Goal: Transaction & Acquisition: Obtain resource

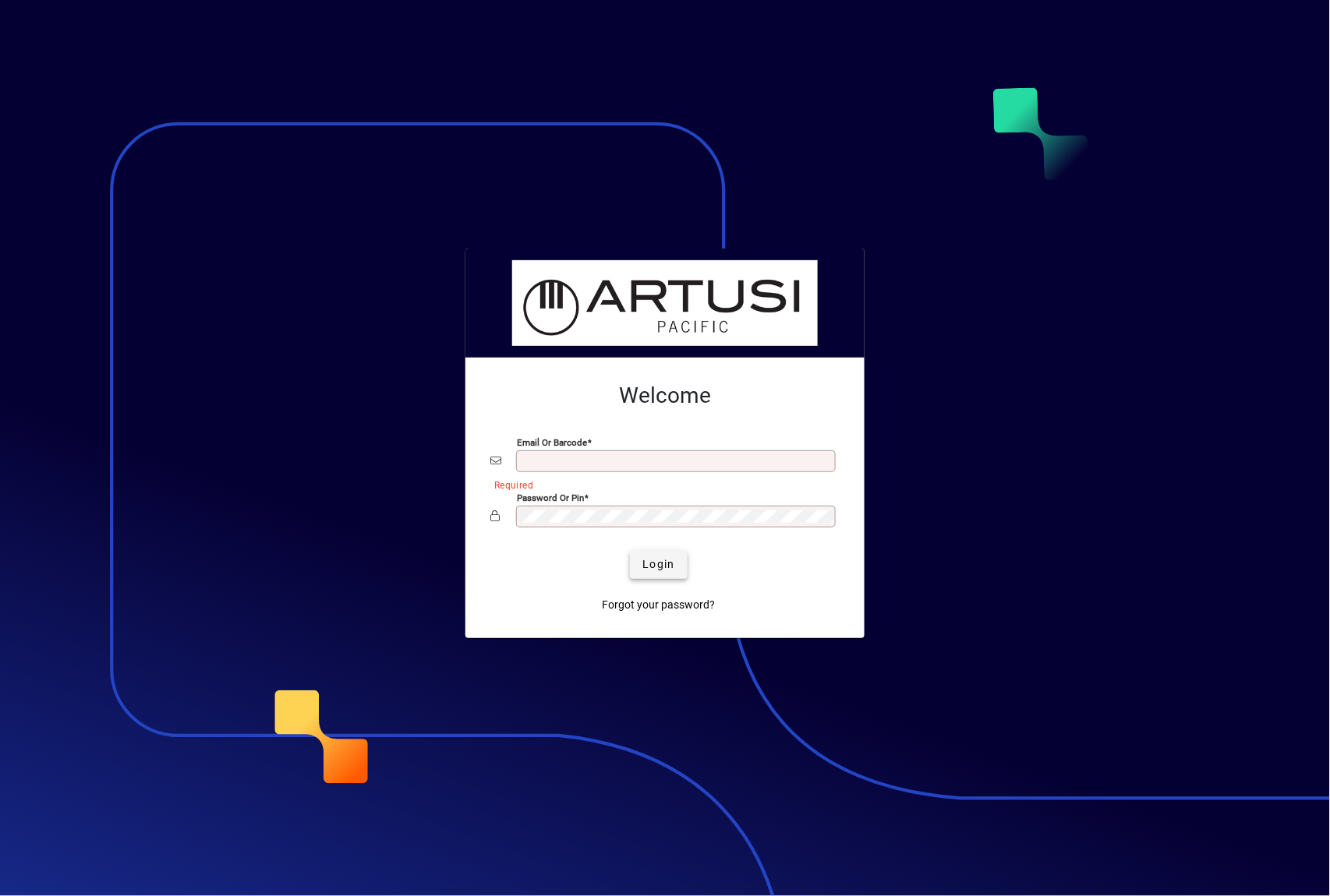
type input "**********"
click at [659, 565] on span "Login" at bounding box center [658, 564] width 32 height 17
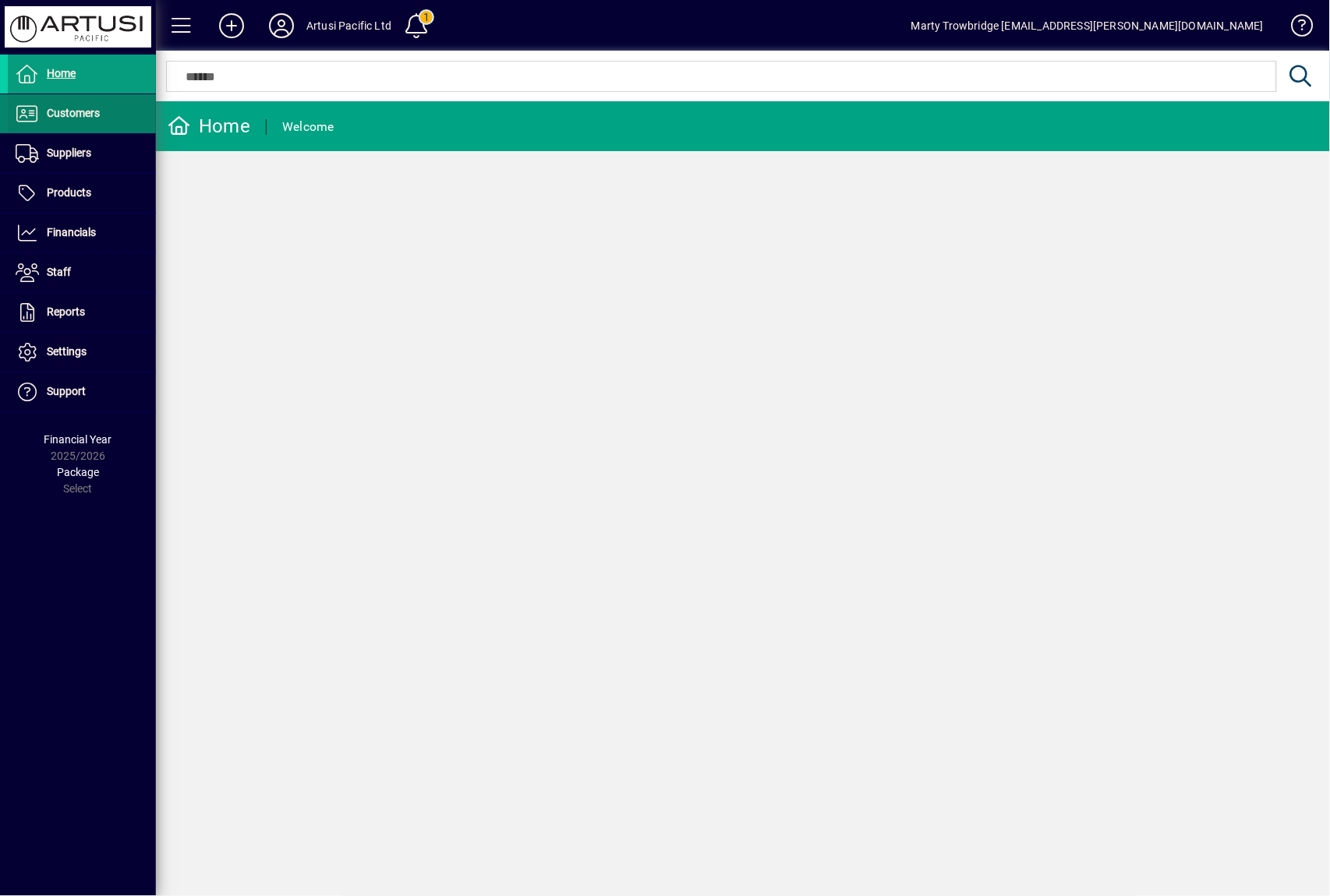
click at [84, 119] on span "Customers" at bounding box center [73, 113] width 53 height 13
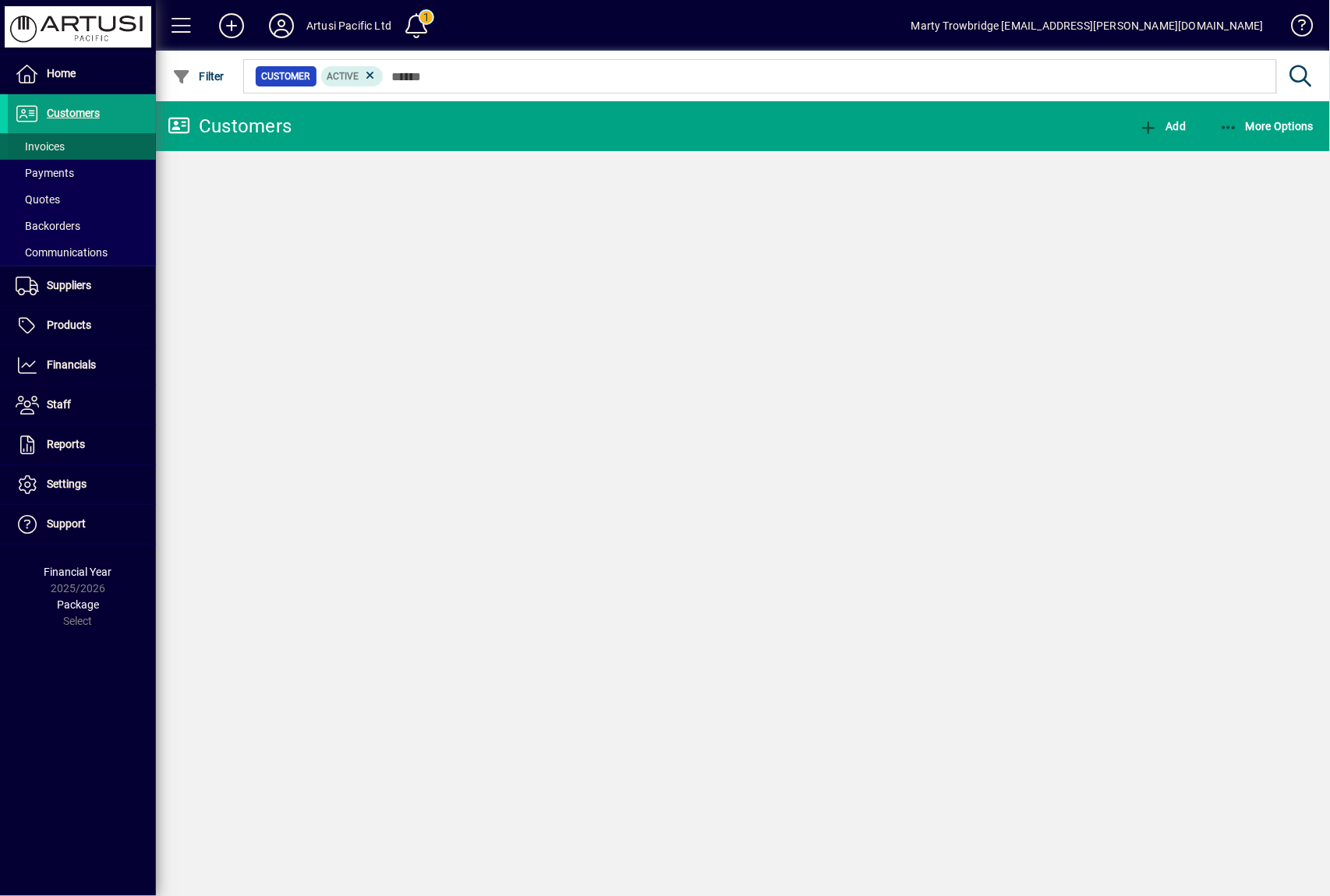
click at [64, 151] on span "Invoices" at bounding box center [40, 147] width 49 height 13
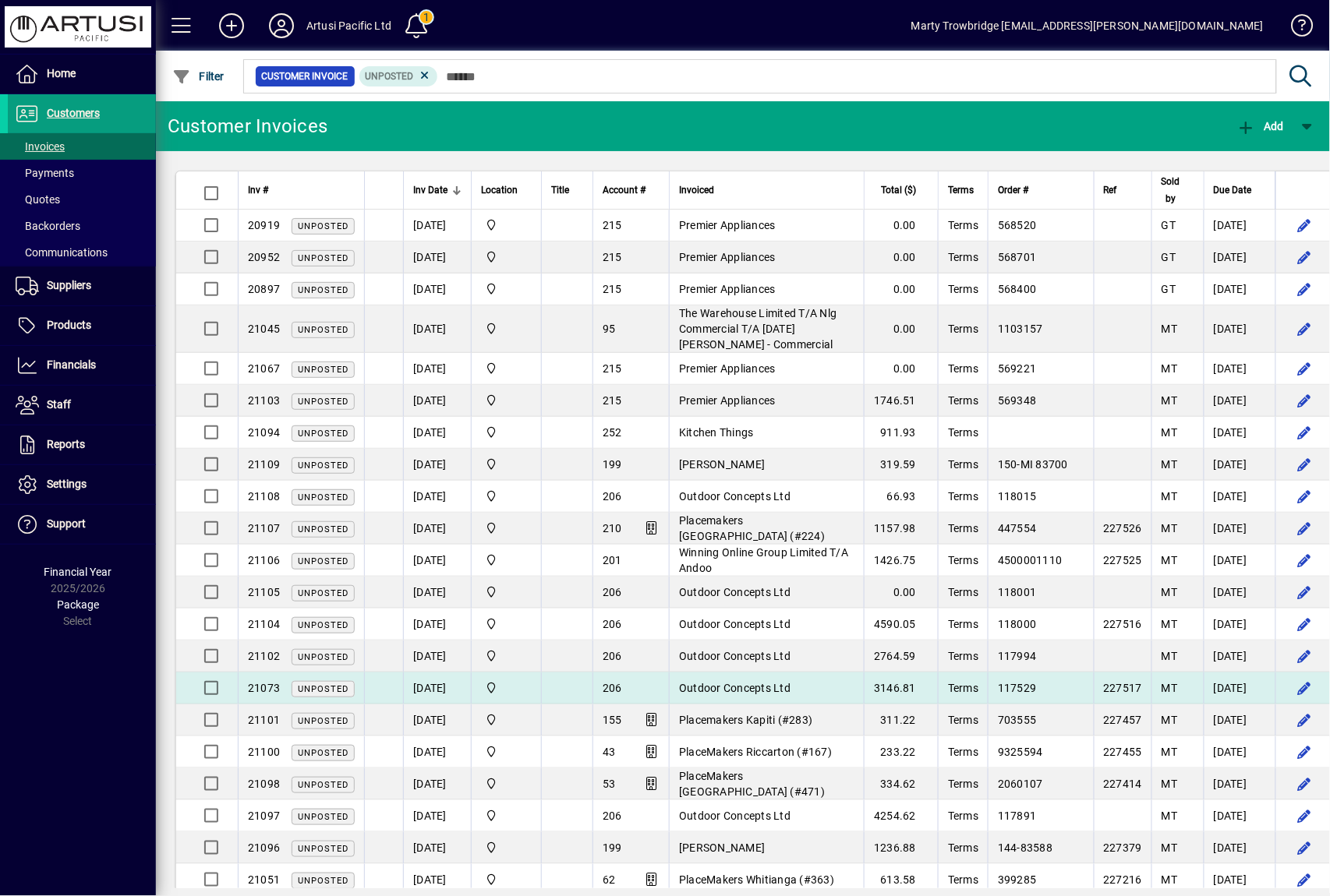
click at [772, 692] on span "Outdoor Concepts Ltd" at bounding box center [735, 688] width 112 height 13
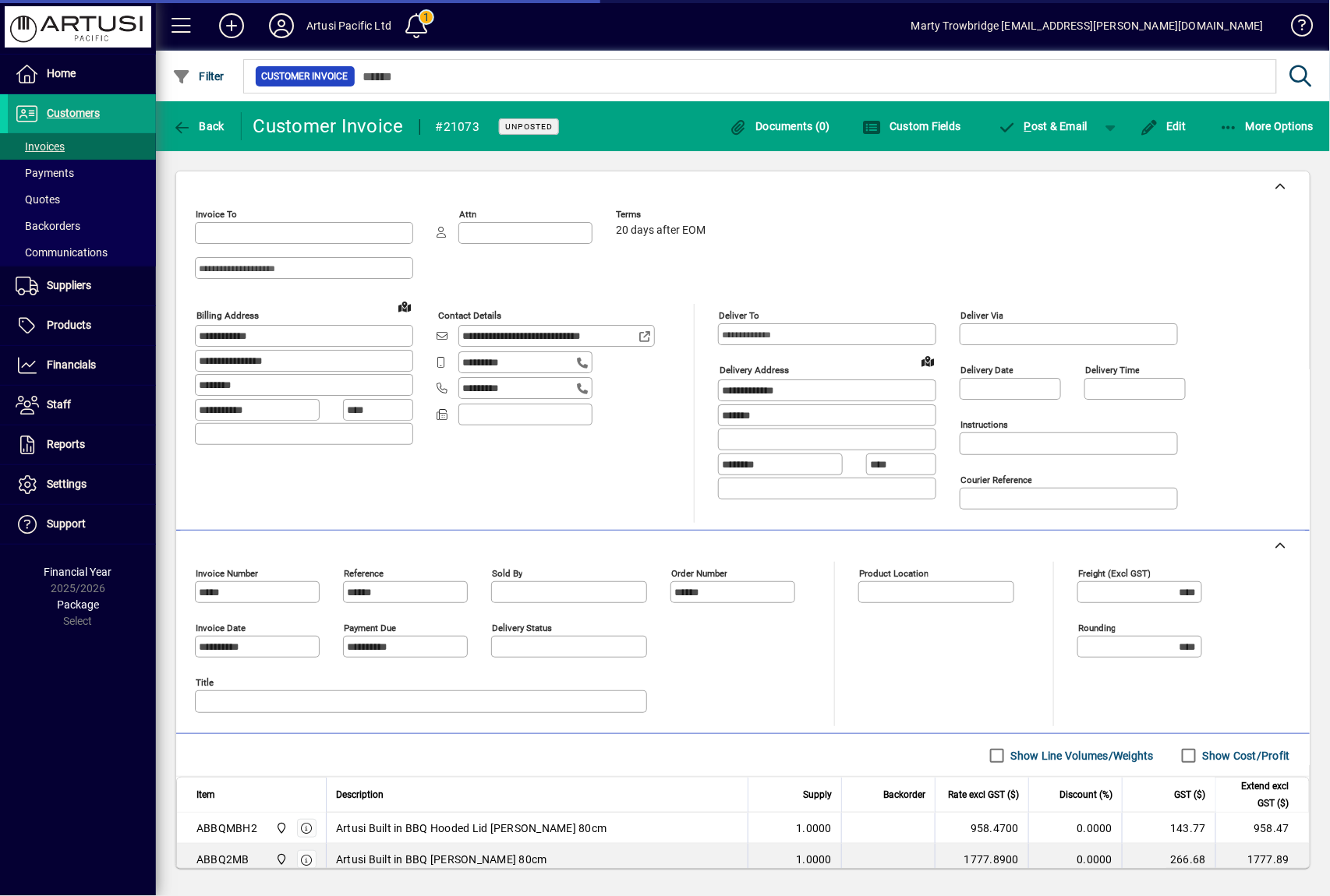
type input "**********"
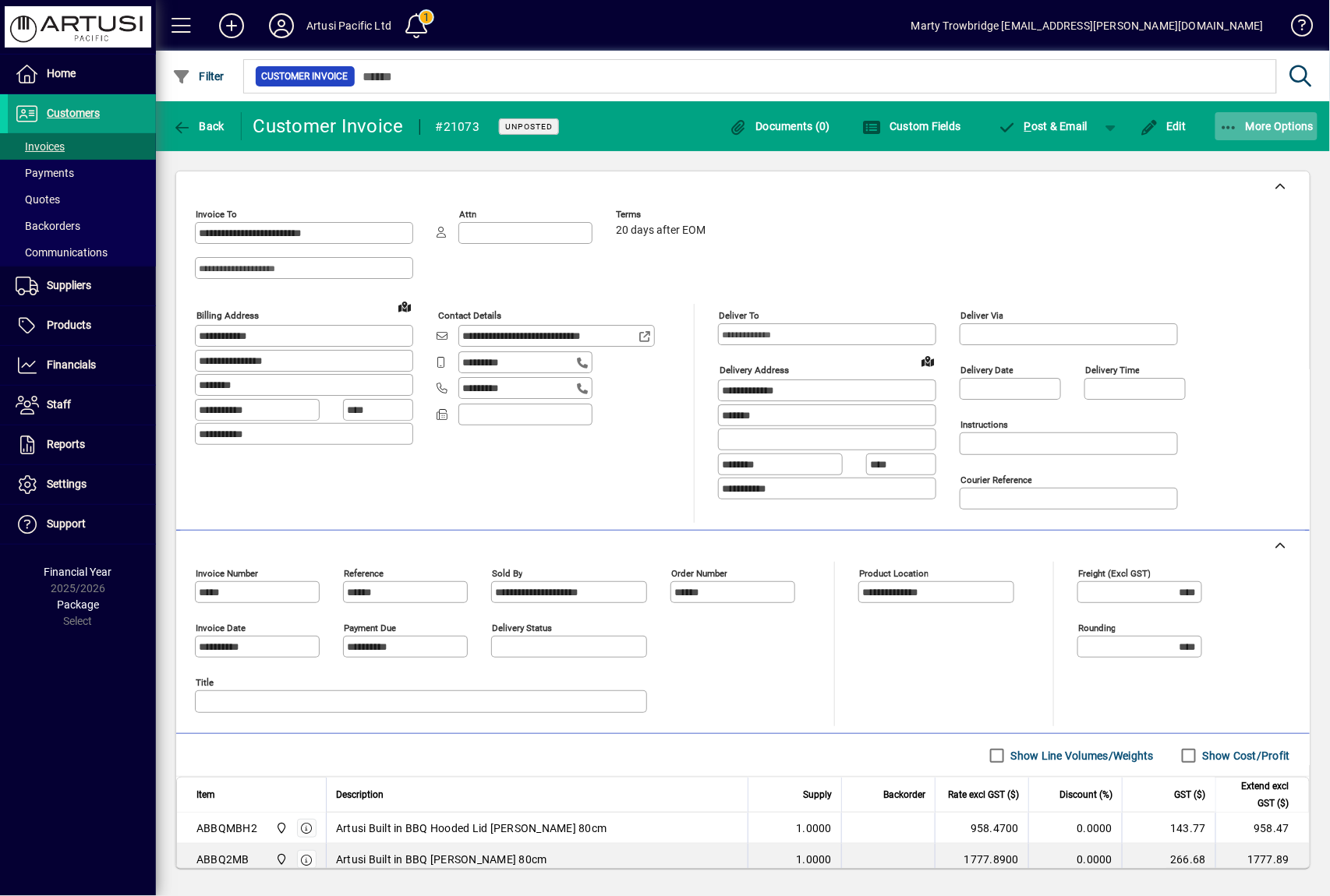
click at [1257, 124] on span "More Options" at bounding box center [1267, 126] width 95 height 13
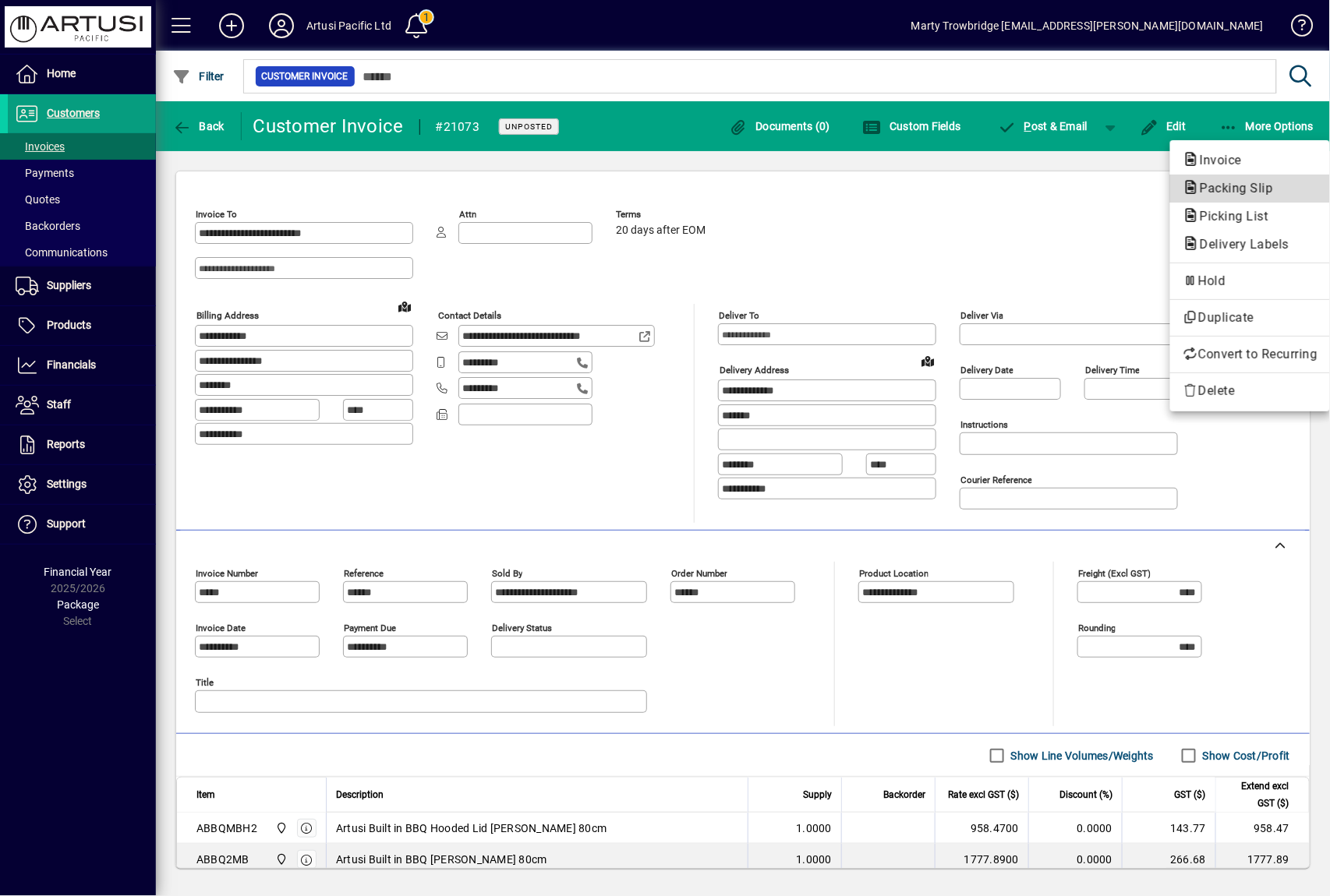
click at [1250, 191] on span "Packing Slip" at bounding box center [1232, 188] width 98 height 15
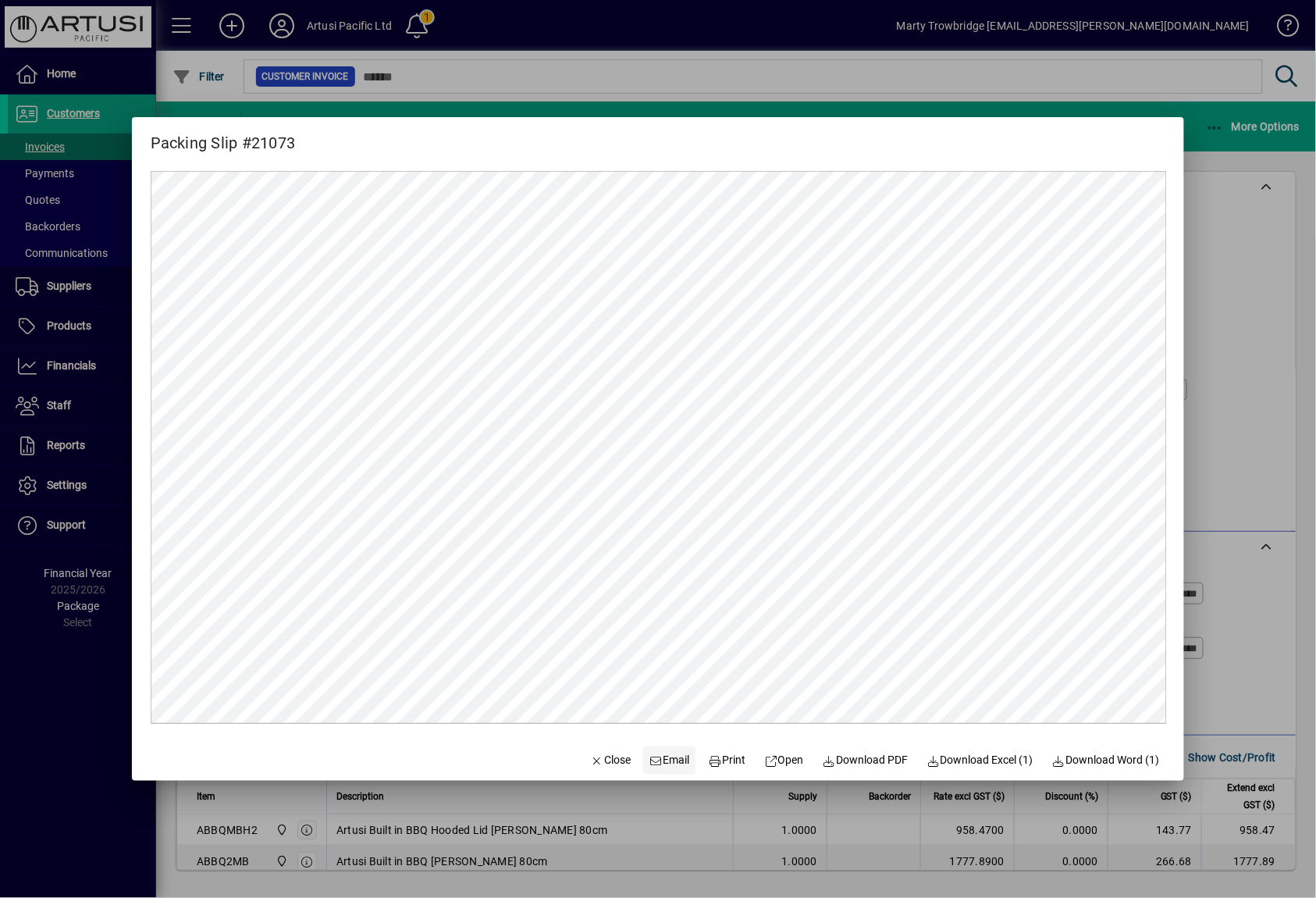
click at [675, 753] on span "Email" at bounding box center [669, 760] width 40 height 17
click at [603, 750] on span "button" at bounding box center [610, 760] width 53 height 37
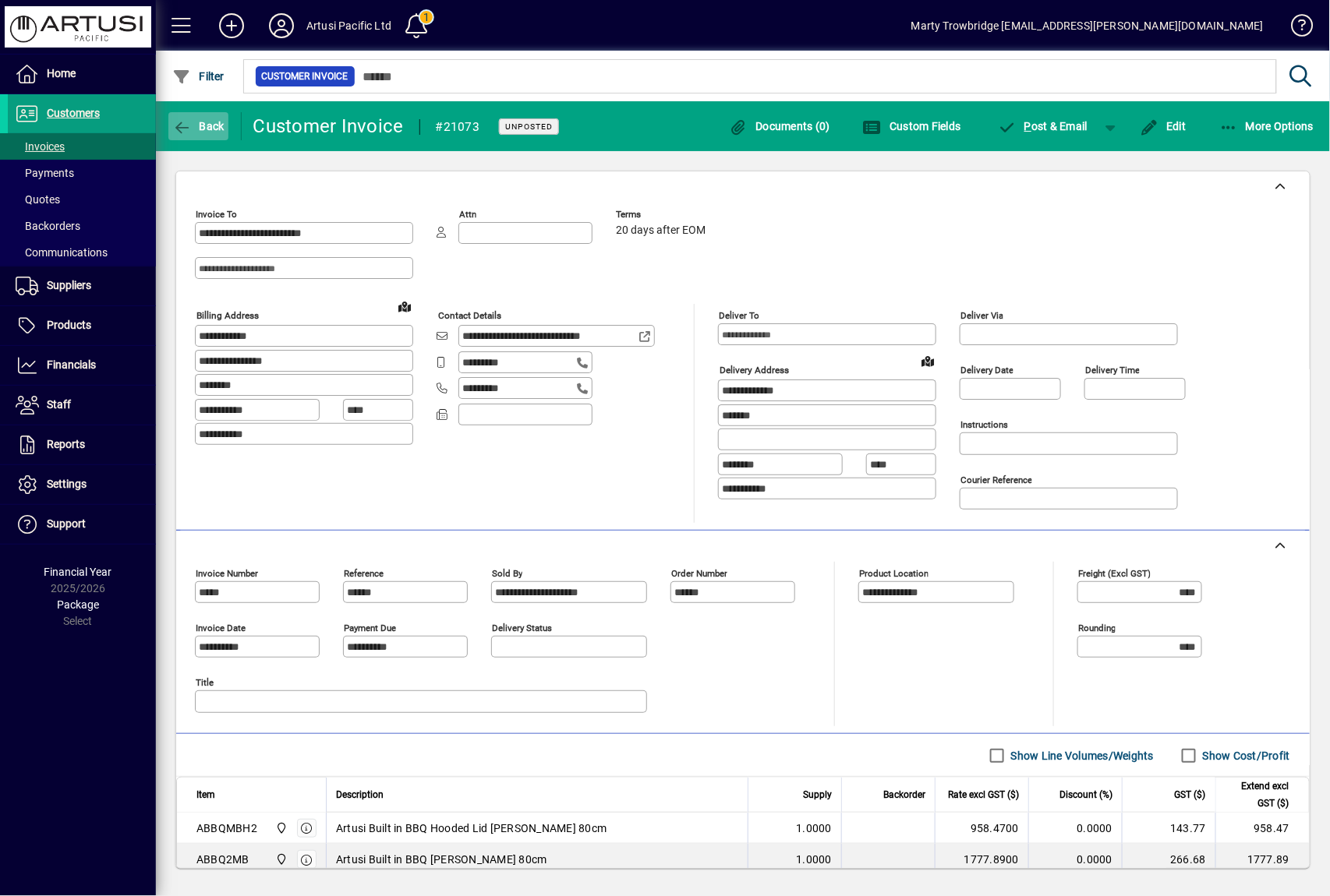
click at [195, 120] on span "Back" at bounding box center [198, 126] width 52 height 13
